Goal: Transaction & Acquisition: Book appointment/travel/reservation

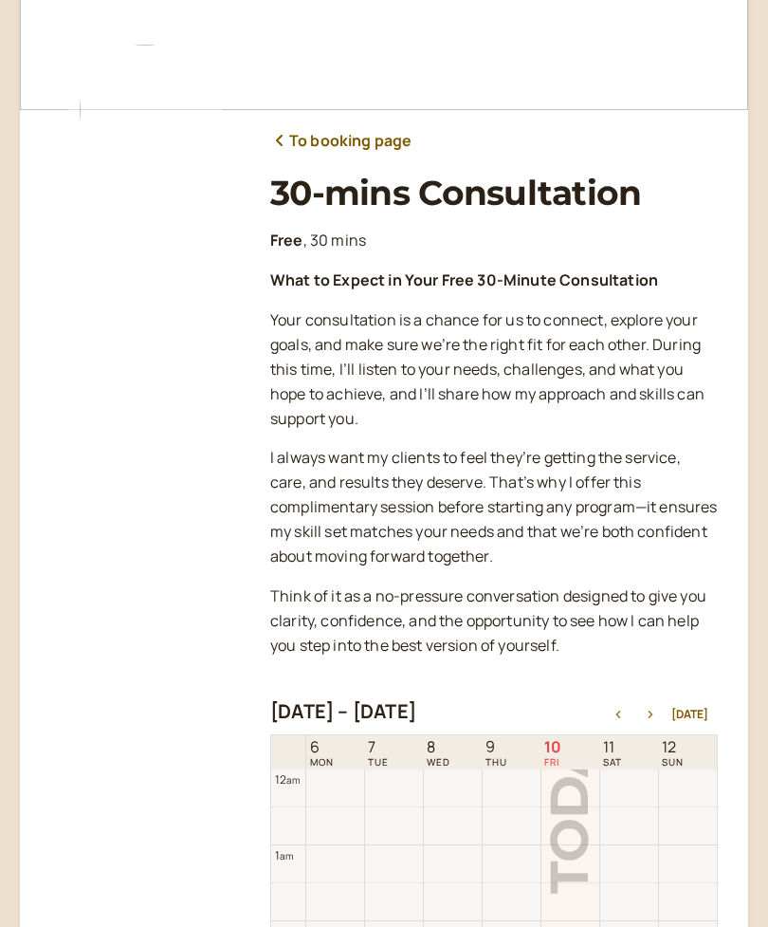
scroll to position [608, 0]
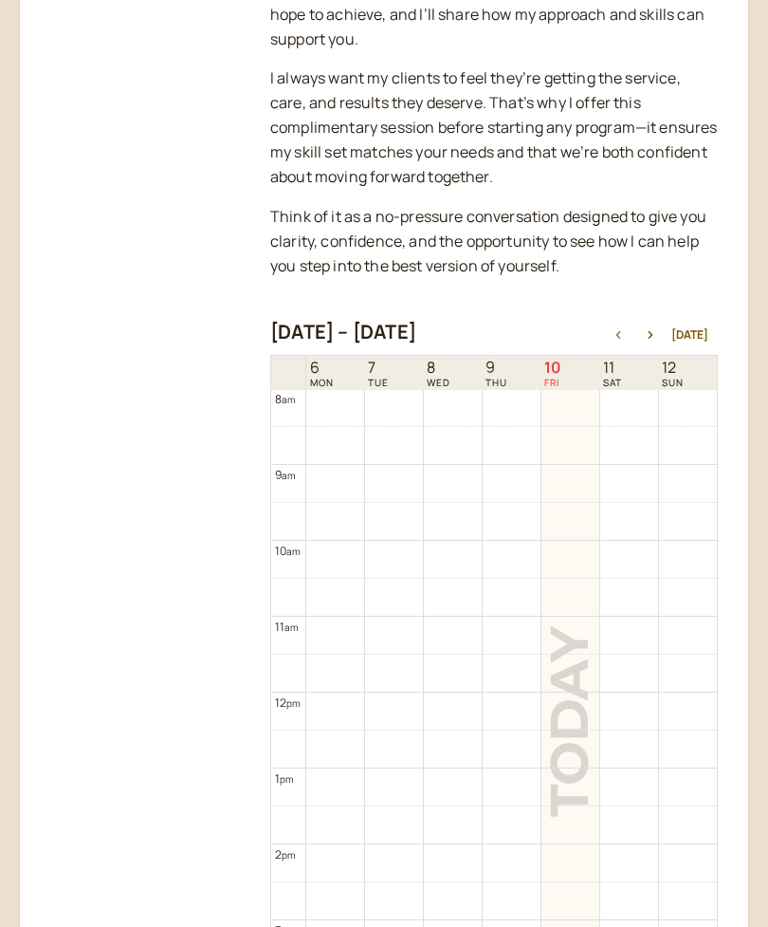
click at [662, 332] on icon "button" at bounding box center [650, 336] width 23 height 8
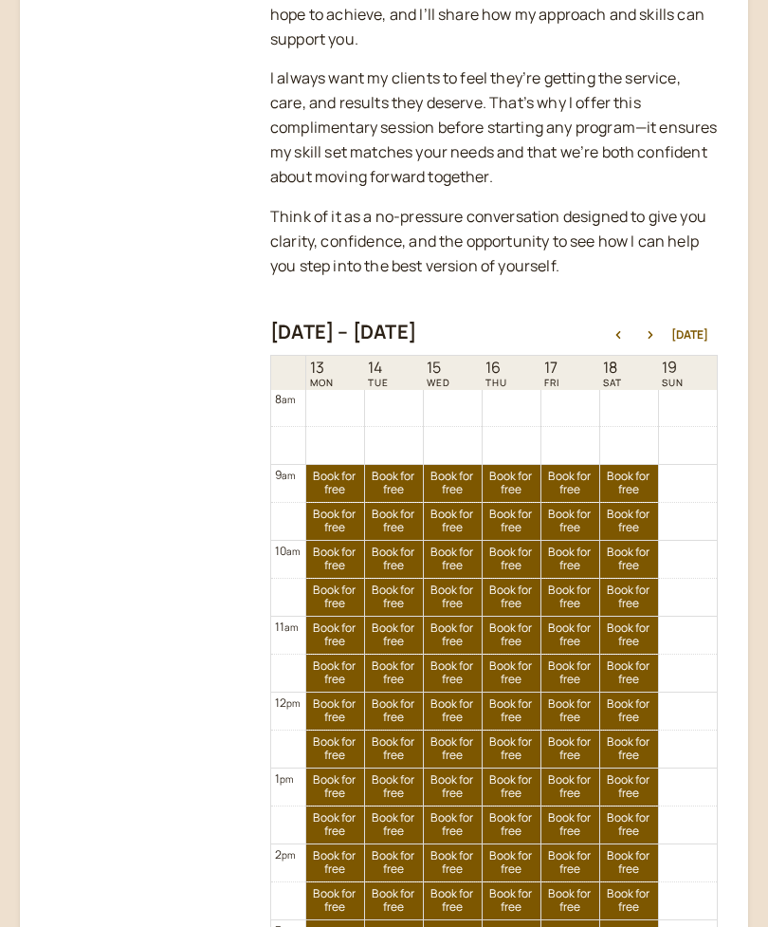
click at [627, 331] on icon "button" at bounding box center [618, 335] width 23 height 8
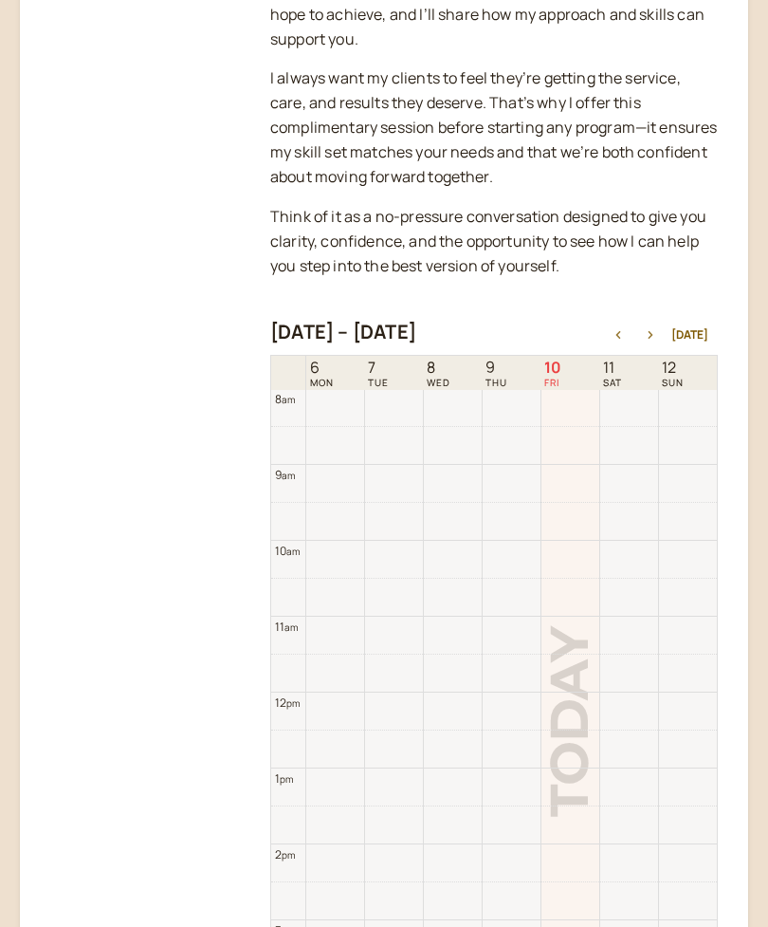
click at [650, 331] on icon "button" at bounding box center [650, 335] width 23 height 8
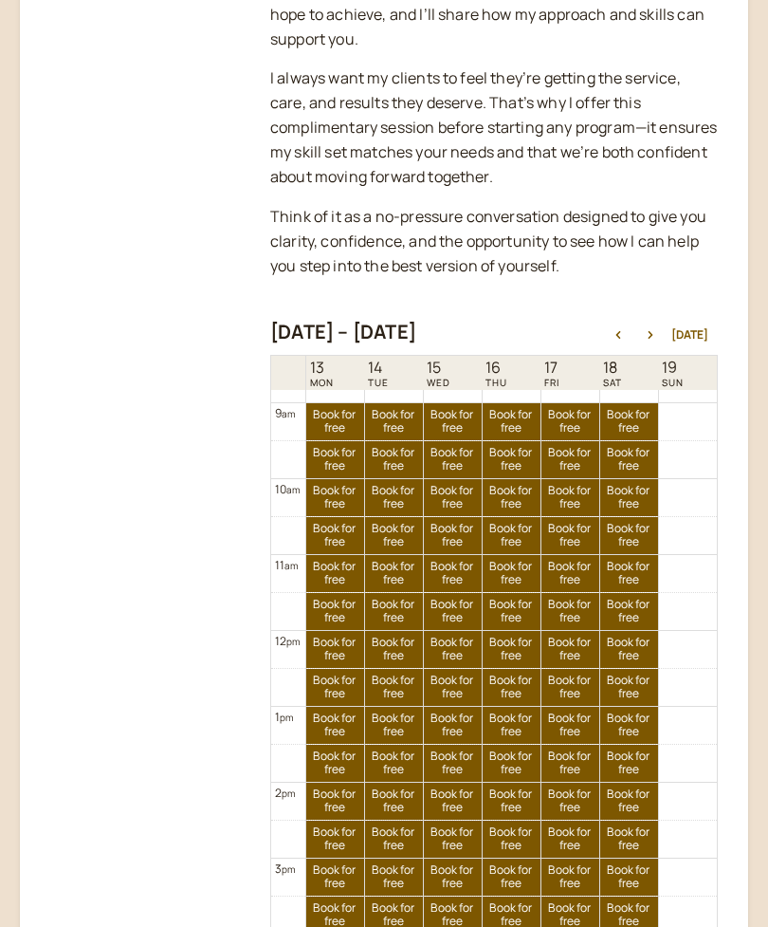
scroll to position [667, 0]
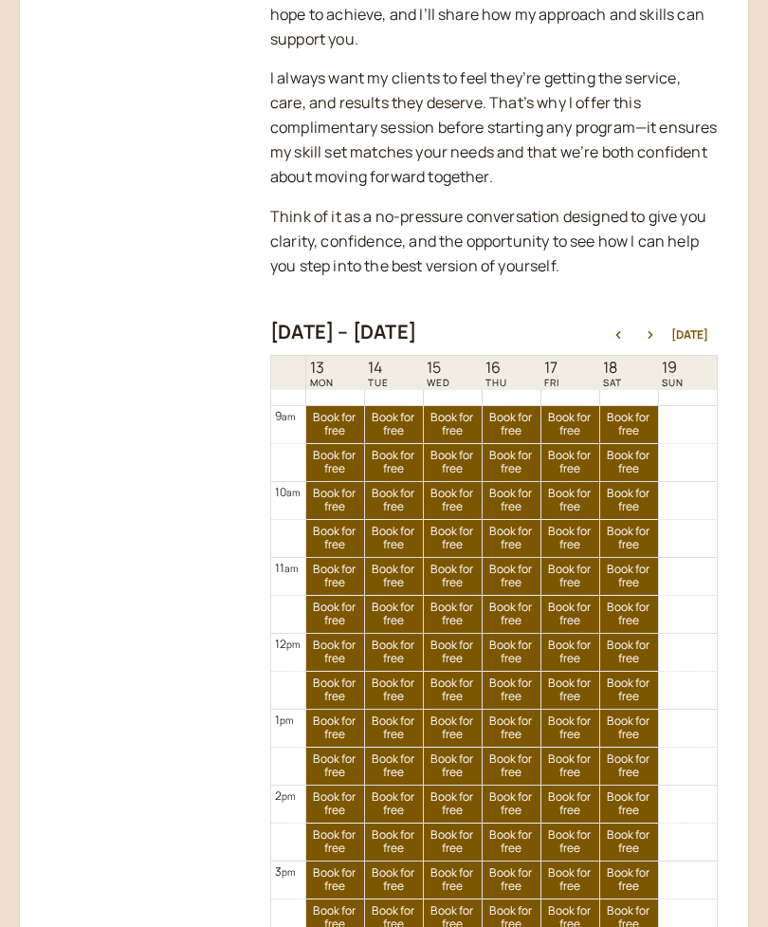
click at [631, 321] on div "[DATE] – [DATE] [DATE]" at bounding box center [494, 334] width 448 height 27
click at [633, 321] on div "[DATE] – [DATE] [DATE]" at bounding box center [494, 334] width 448 height 27
click at [631, 321] on div "[DATE] – [DATE] [DATE]" at bounding box center [494, 334] width 448 height 27
click at [609, 326] on div "[DATE] – [DATE] [DATE]" at bounding box center [494, 334] width 448 height 27
click at [617, 328] on button "button" at bounding box center [618, 334] width 23 height 13
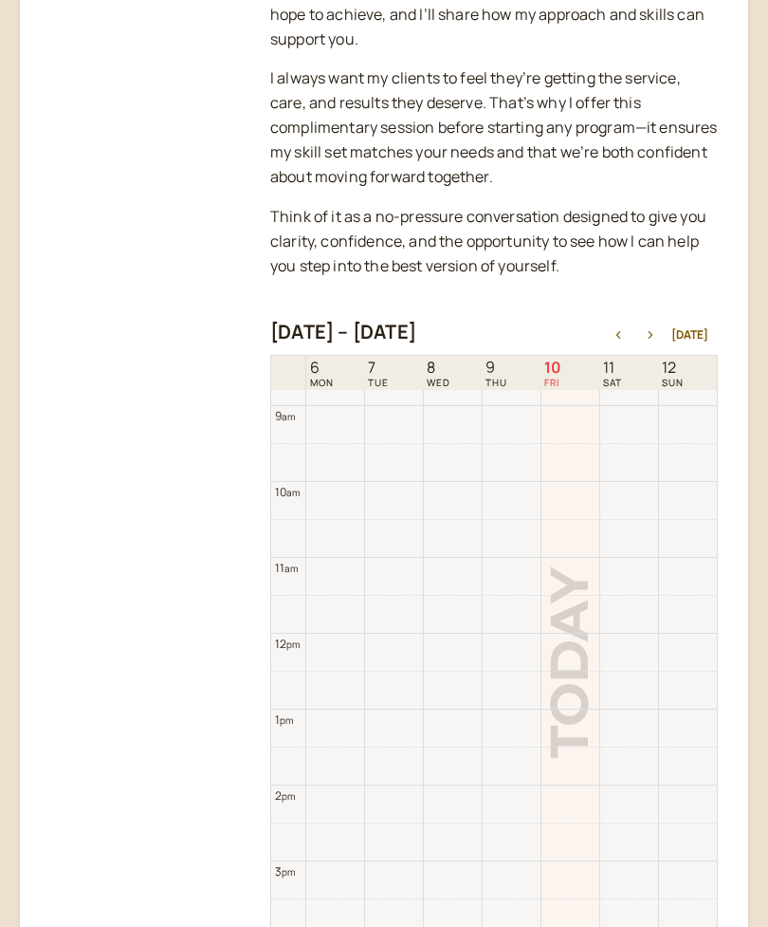
scroll to position [608, 0]
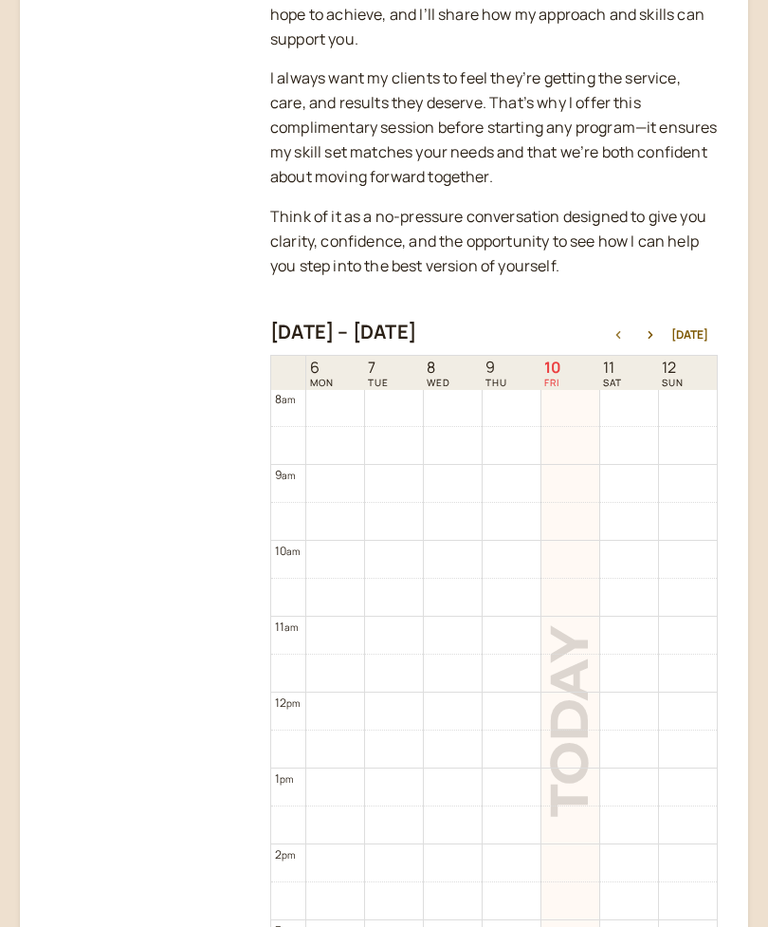
click at [658, 331] on icon "button" at bounding box center [650, 335] width 23 height 8
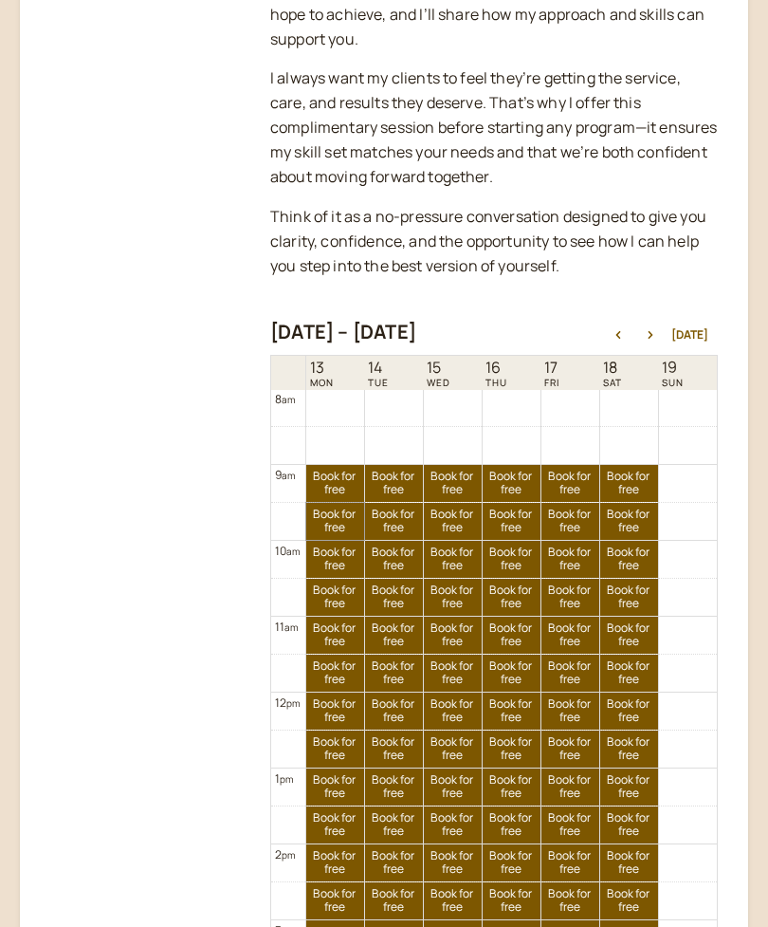
click at [351, 517] on link "Book for free free" at bounding box center [335, 521] width 58 height 37
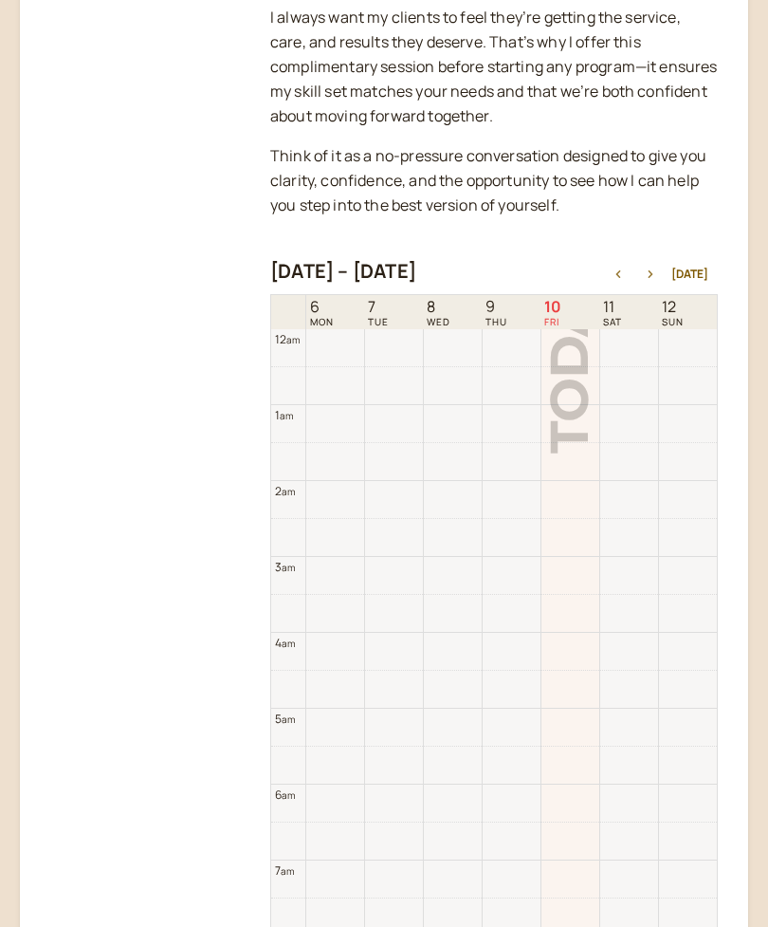
scroll to position [608, 0]
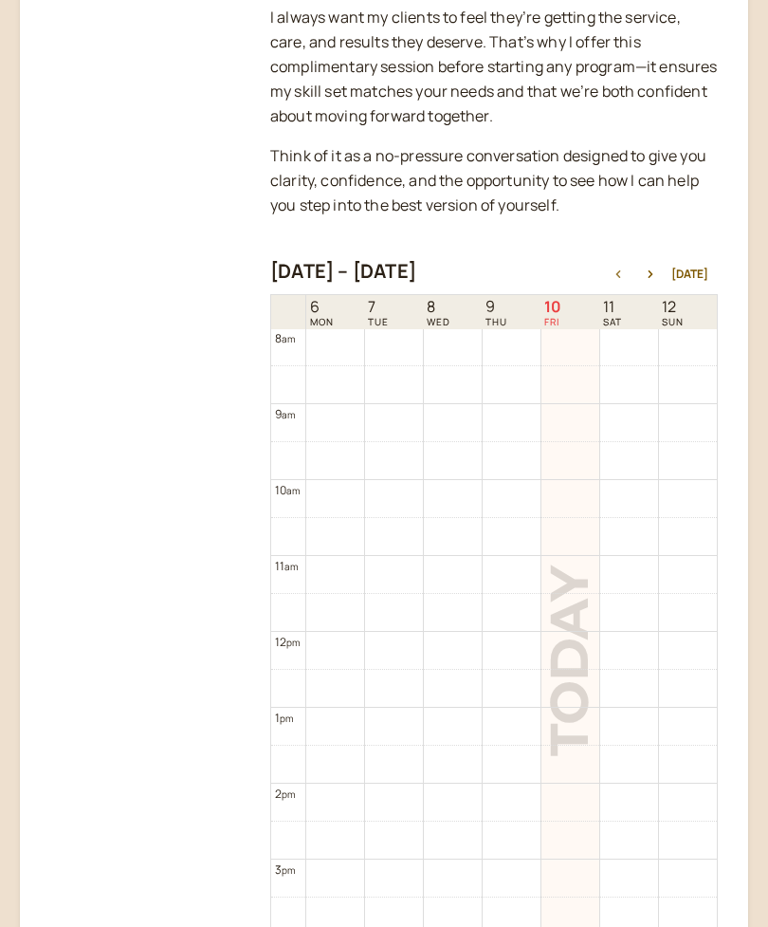
click at [646, 270] on icon "button" at bounding box center [650, 274] width 23 height 8
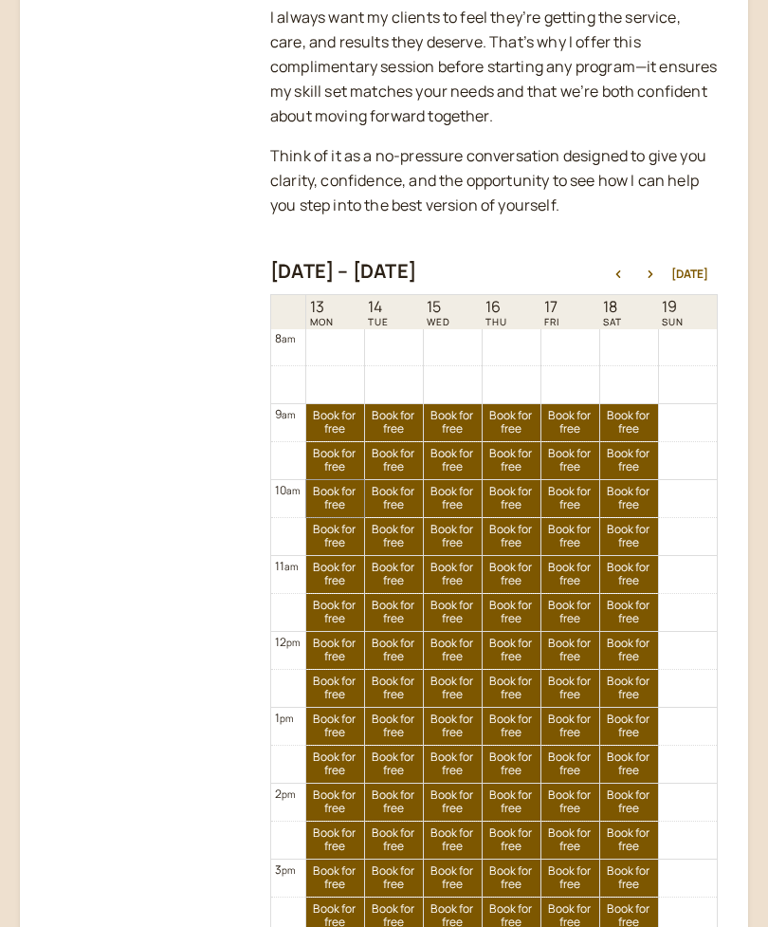
click at [339, 488] on link "Book for free free" at bounding box center [335, 498] width 58 height 37
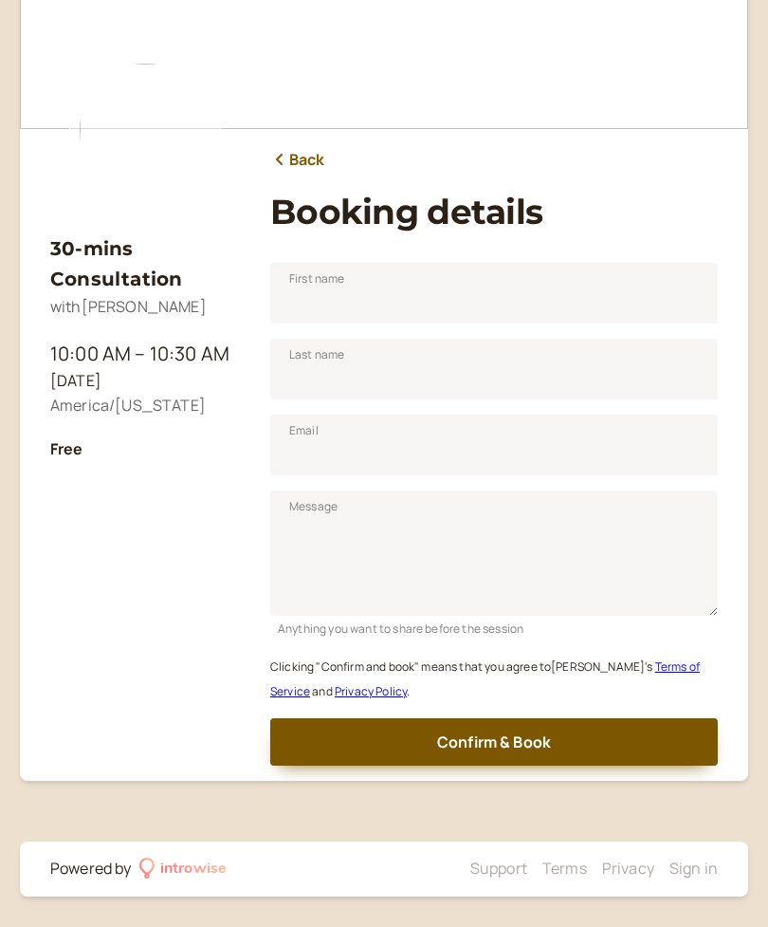
scroll to position [101, 0]
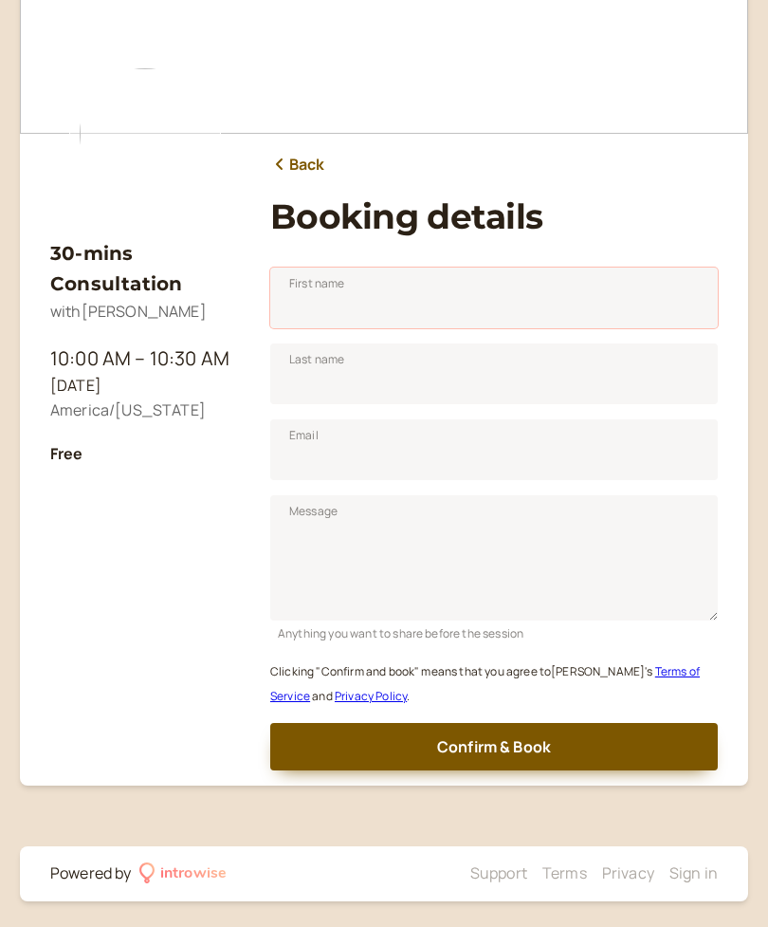
click at [395, 296] on input "First name" at bounding box center [494, 297] width 448 height 61
type input "[PERSON_NAME]"
click at [458, 367] on input "Last name" at bounding box center [494, 373] width 448 height 61
click at [434, 439] on input "Email" at bounding box center [494, 449] width 448 height 61
click at [322, 376] on input "Hours-[PERSON_NAME]" at bounding box center [494, 373] width 448 height 61
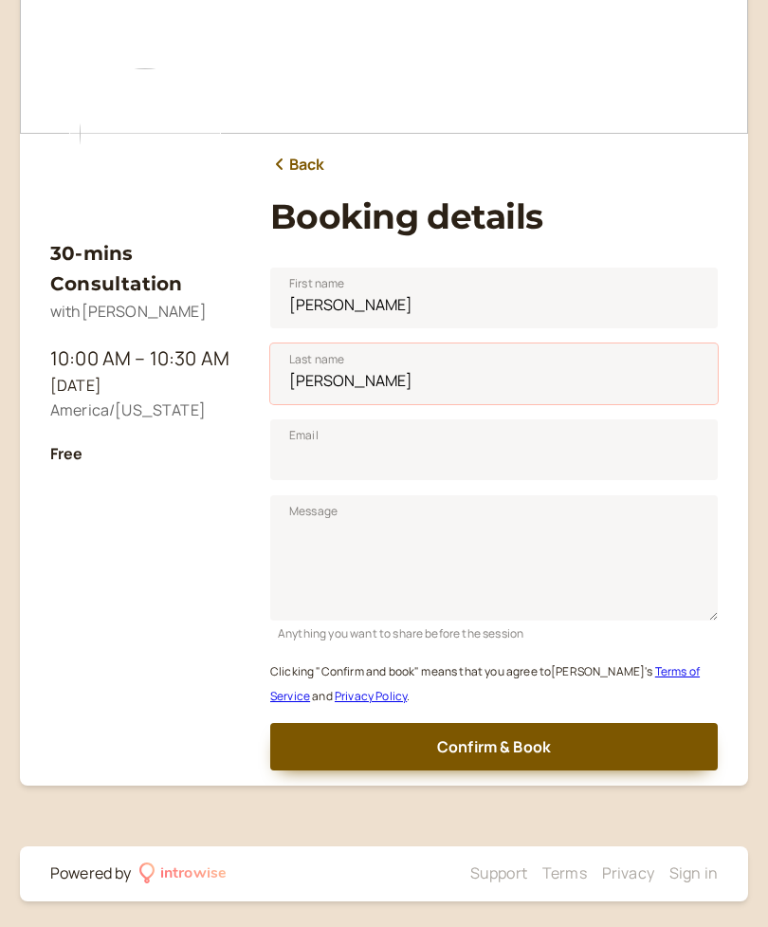
click at [345, 384] on input "[PERSON_NAME]" at bounding box center [494, 373] width 448 height 61
type input "[PERSON_NAME]"
click at [329, 458] on input "Email" at bounding box center [494, 449] width 448 height 61
type input "[EMAIL_ADDRESS][DOMAIN_NAME]"
click at [382, 575] on textarea "Message" at bounding box center [494, 557] width 448 height 125
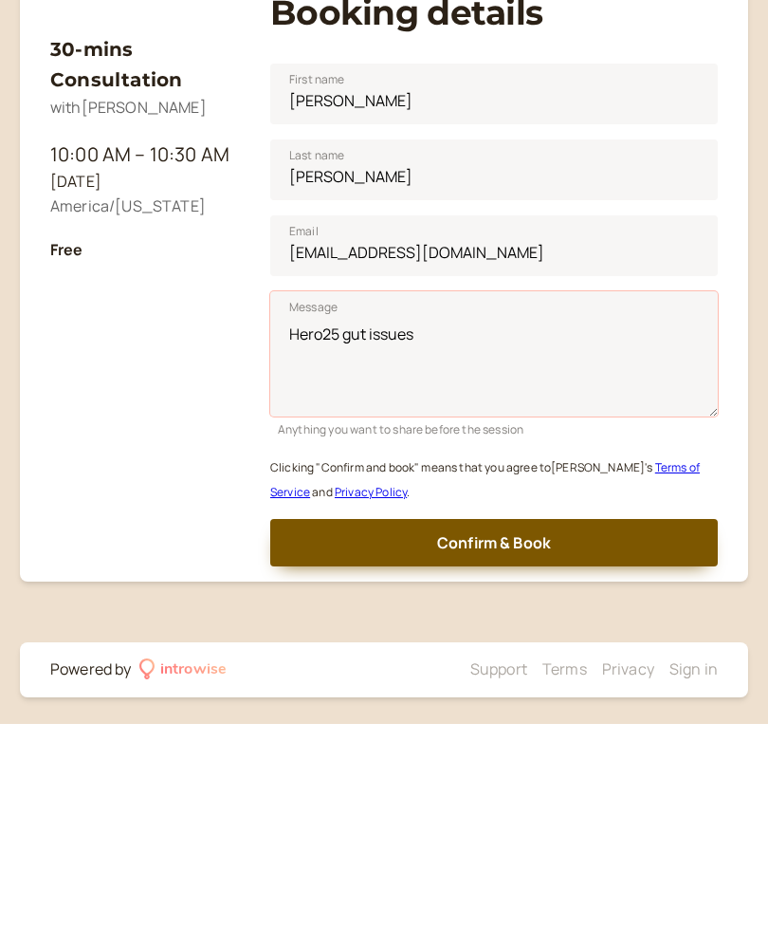
type textarea "Hero25 gut issues"
click at [533, 736] on span "Confirm & Book" at bounding box center [494, 746] width 114 height 21
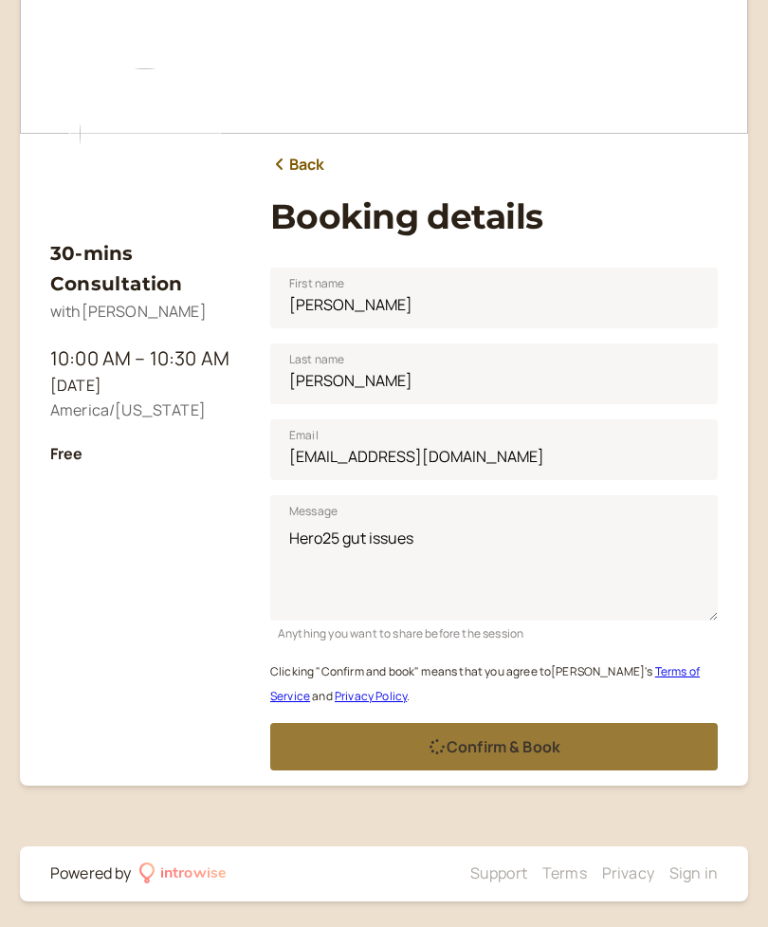
scroll to position [61, 0]
